Goal: Transaction & Acquisition: Download file/media

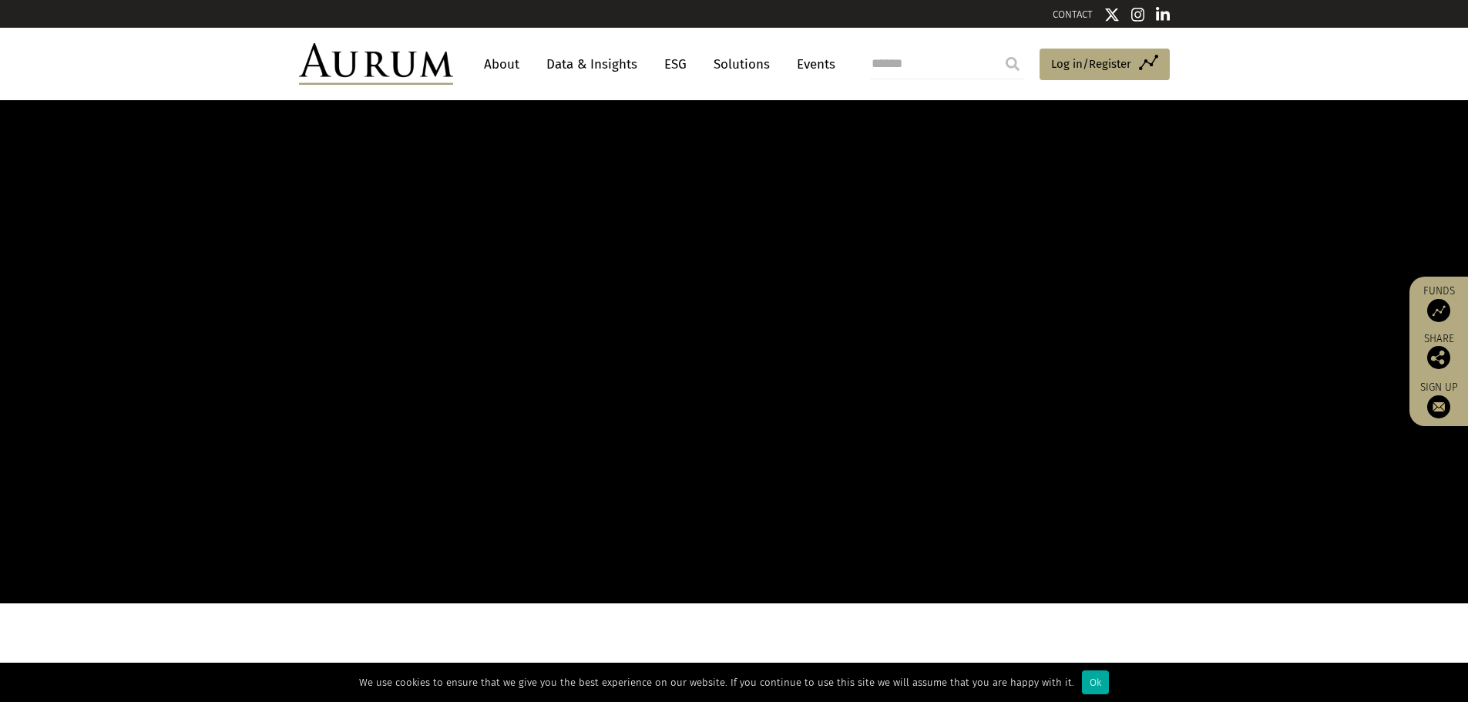
click at [584, 62] on link "Data & Insights" at bounding box center [591, 64] width 106 height 29
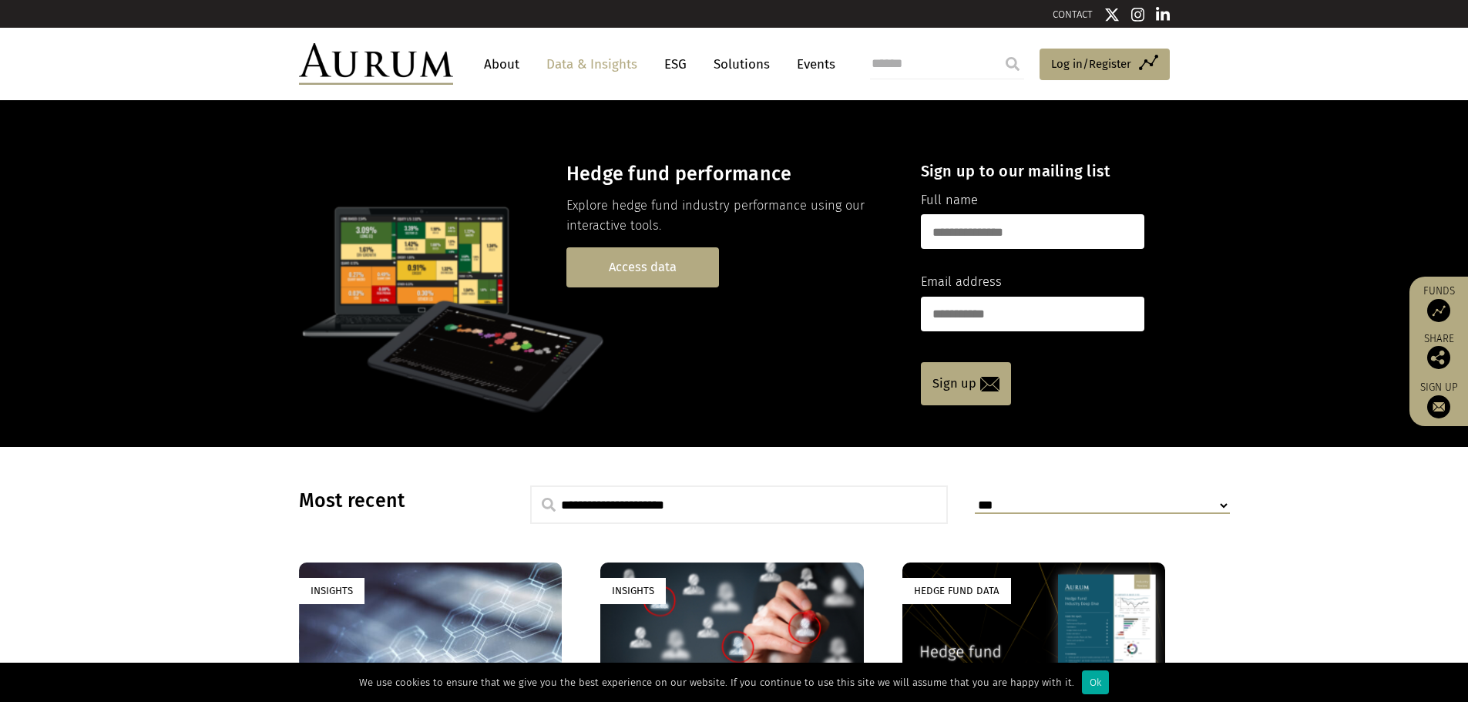
click at [616, 266] on link "Access data" at bounding box center [642, 266] width 153 height 39
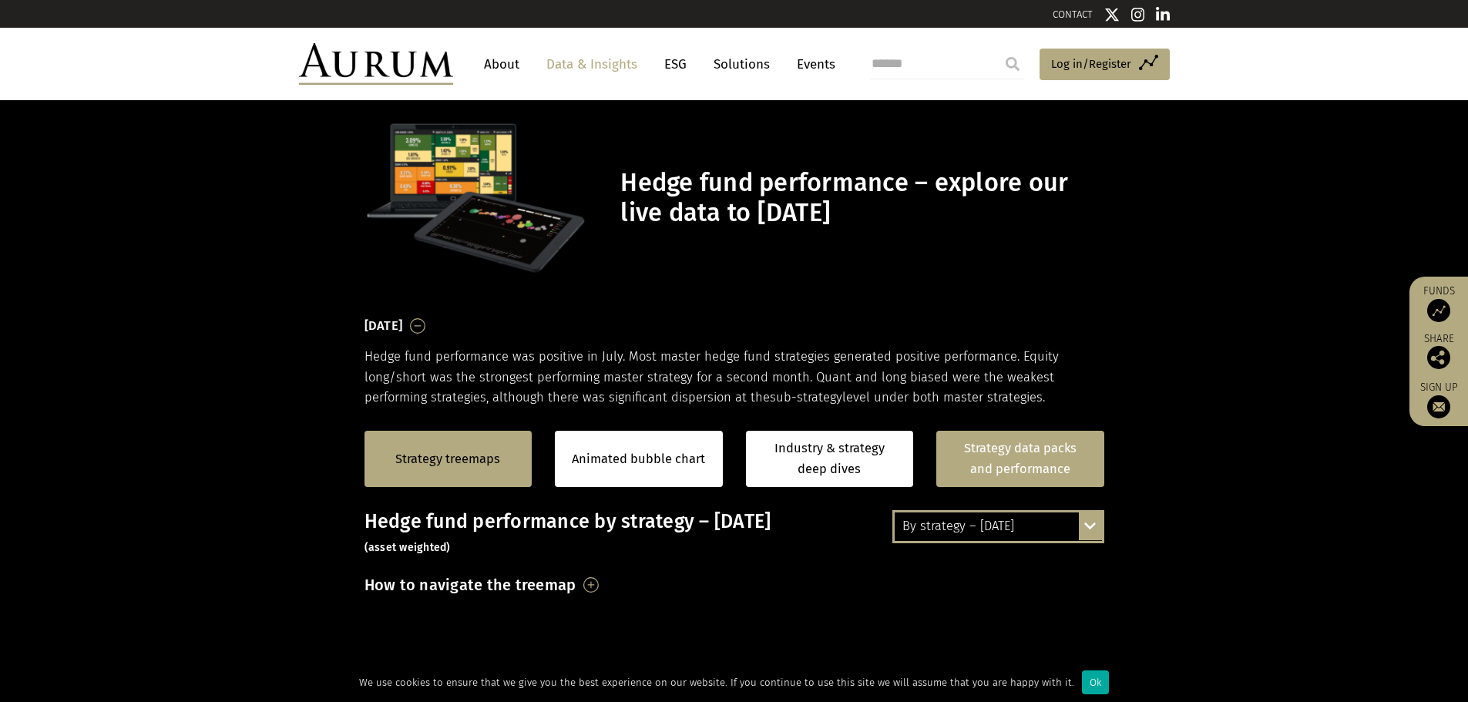
click at [1009, 451] on link "Strategy data packs and performance" at bounding box center [1020, 459] width 168 height 56
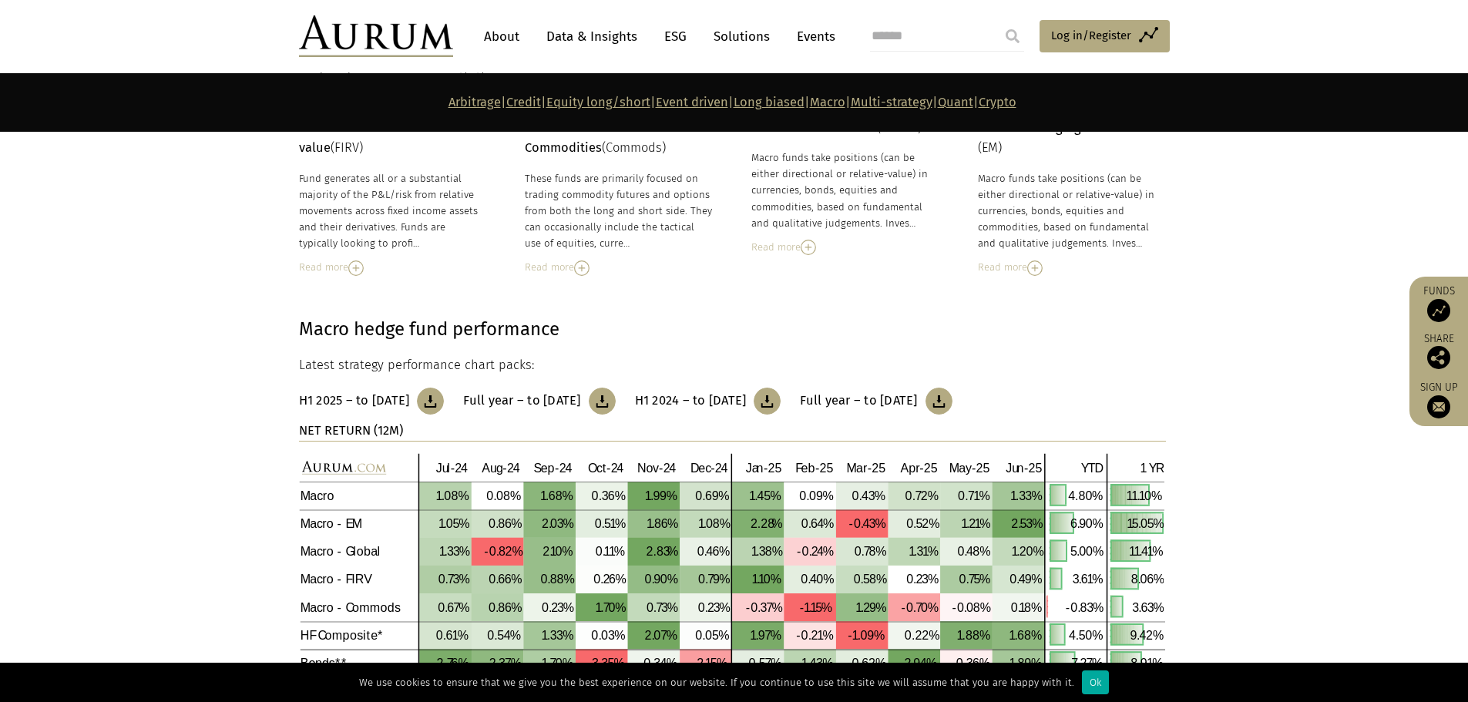
scroll to position [5393, 0]
click at [444, 395] on img at bounding box center [430, 399] width 27 height 27
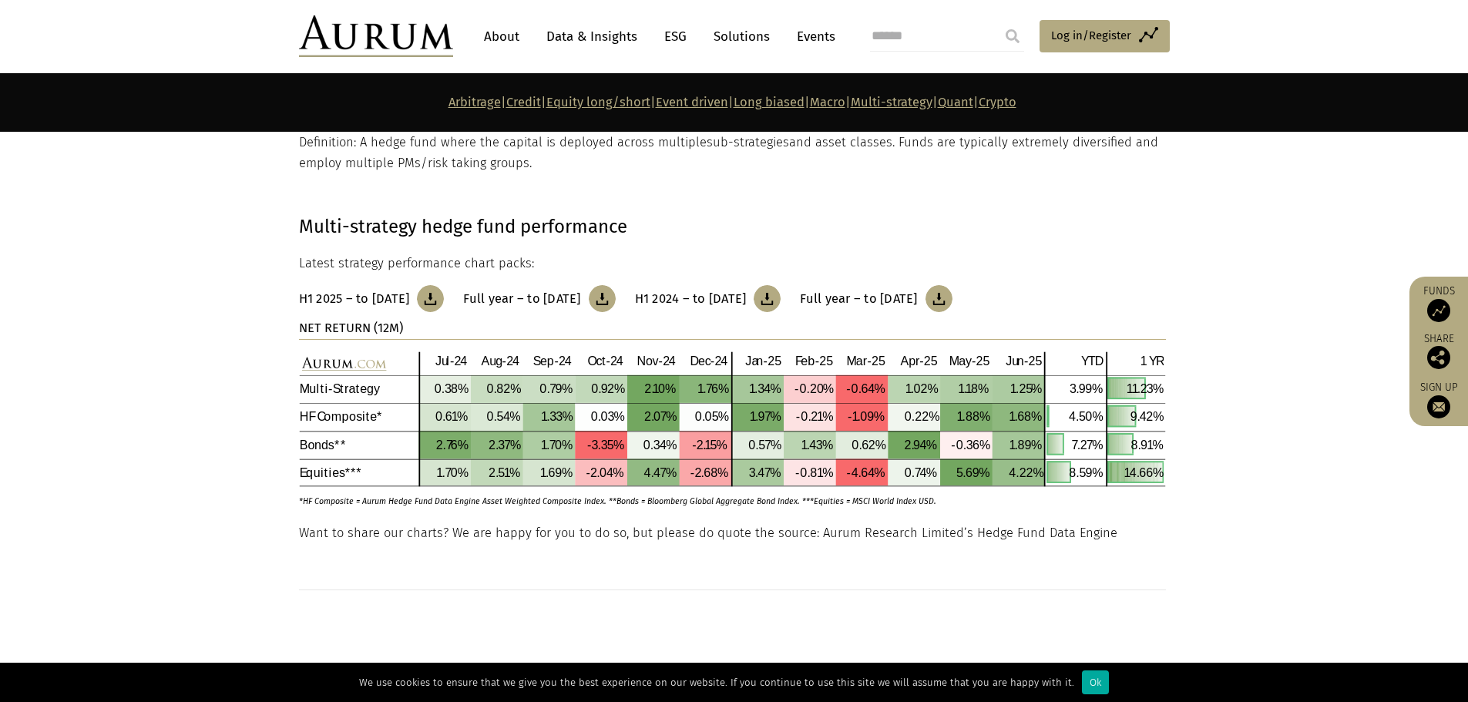
scroll to position [6163, 0]
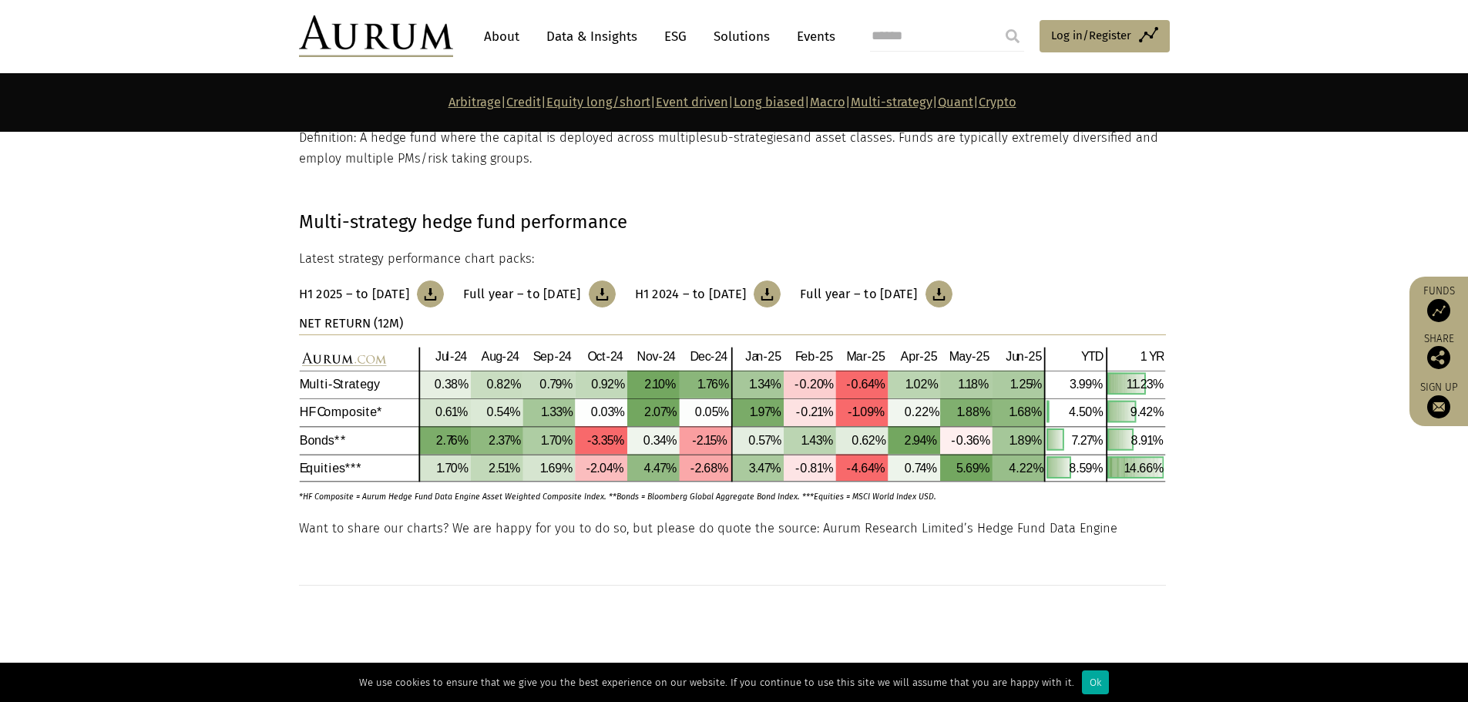
click at [444, 294] on img at bounding box center [430, 293] width 27 height 27
click at [444, 290] on img at bounding box center [430, 293] width 27 height 27
